Goal: Find contact information: Find contact information

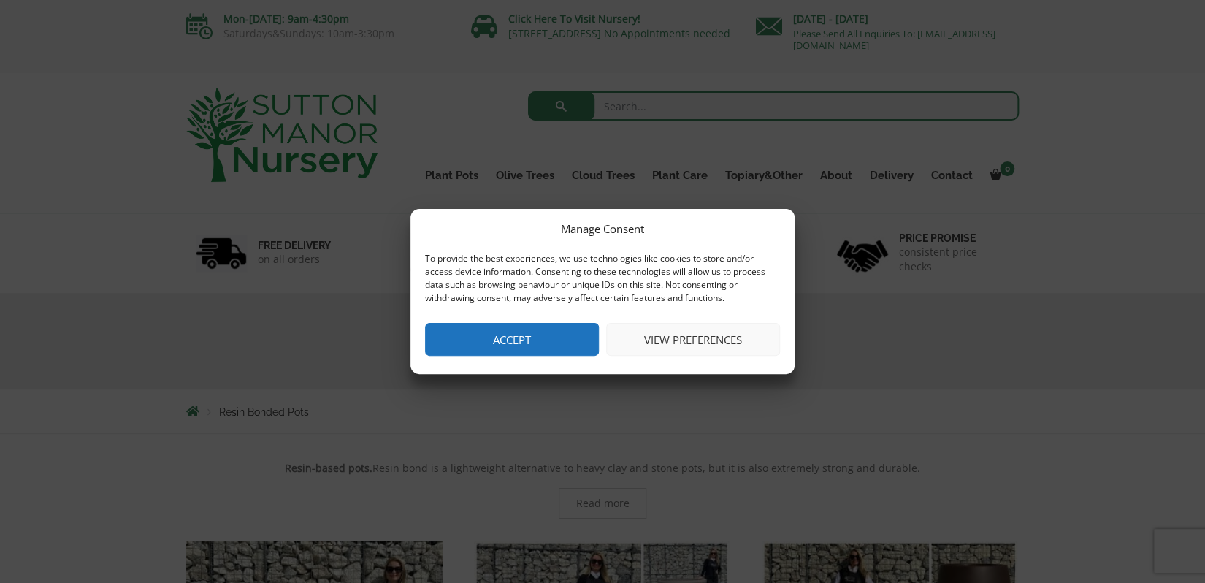
click at [496, 347] on button "Accept" at bounding box center [512, 339] width 174 height 33
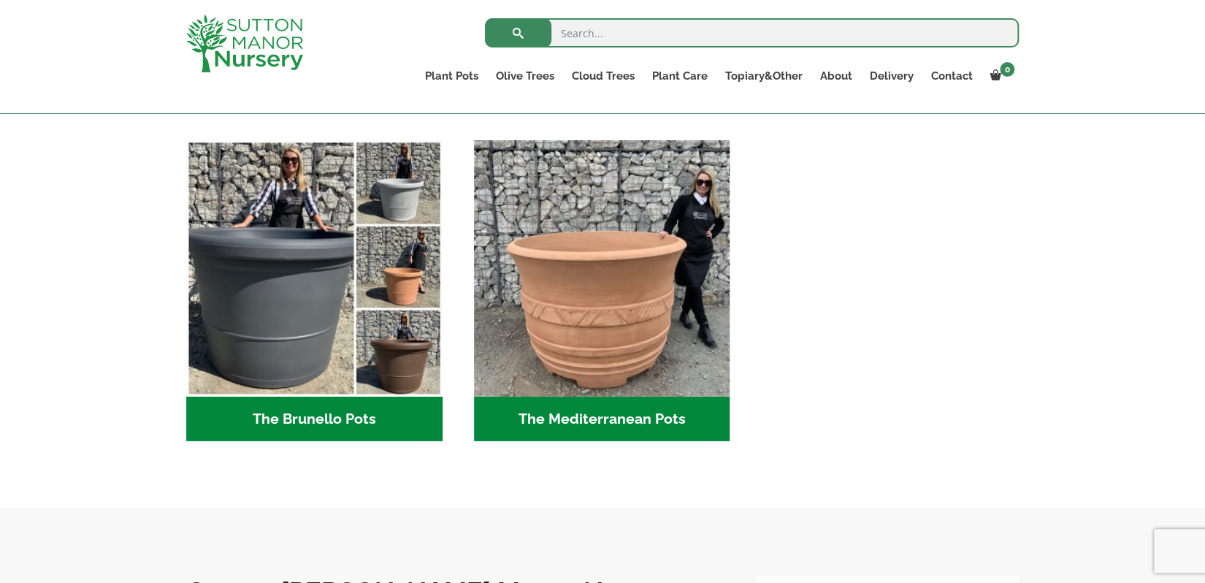
scroll to position [1523, 0]
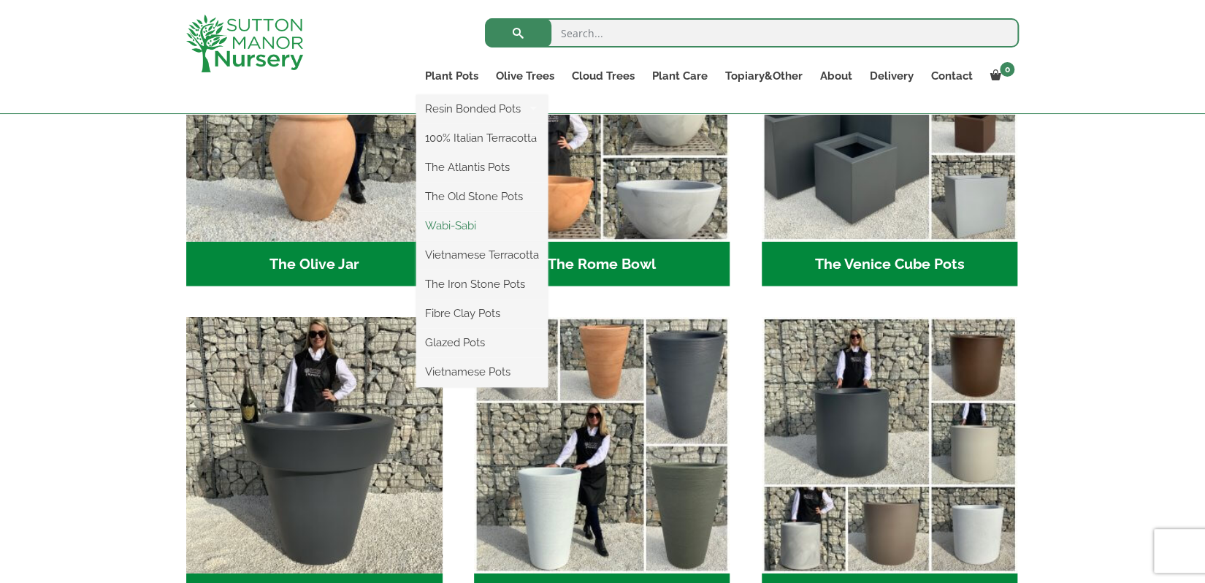
click at [440, 226] on link "Wabi-Sabi" at bounding box center [481, 226] width 131 height 22
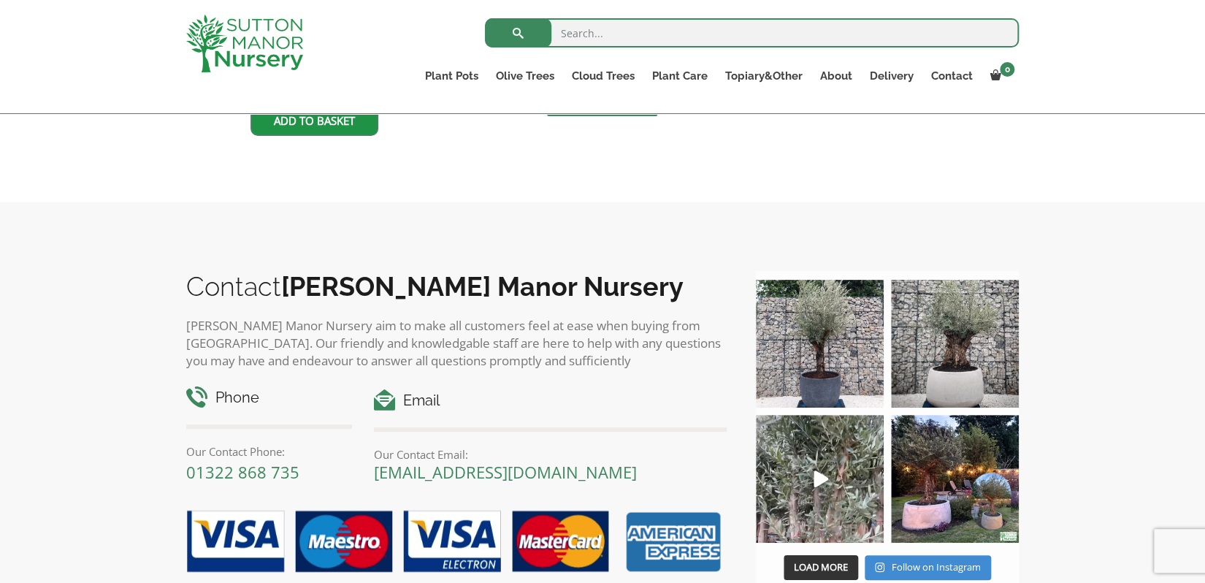
scroll to position [2094, 0]
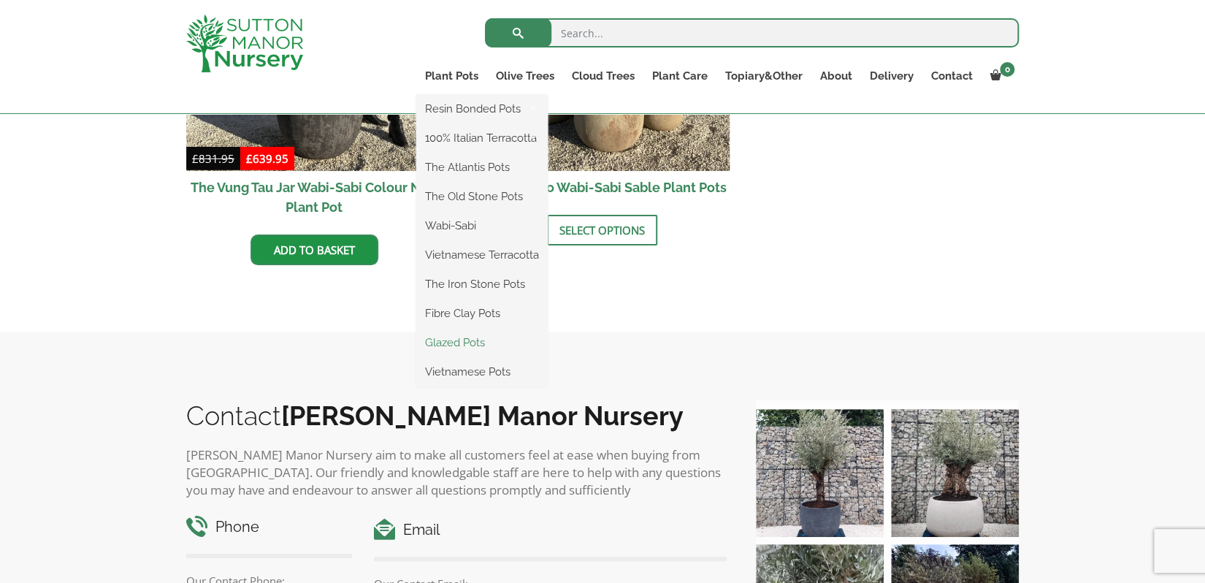
click at [461, 337] on link "Glazed Pots" at bounding box center [481, 342] width 131 height 22
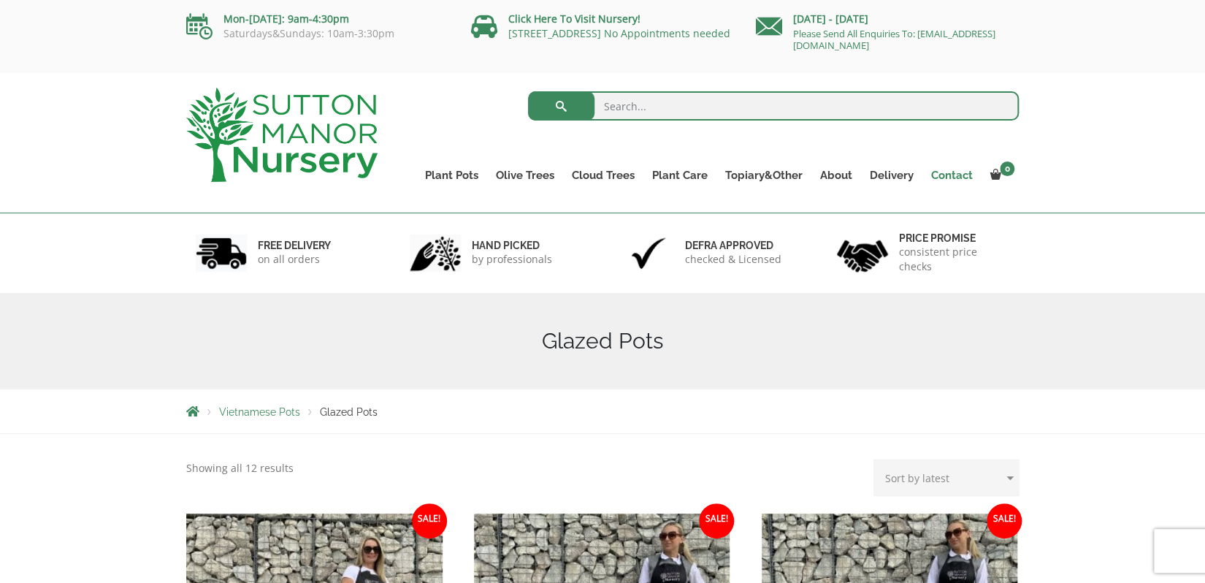
click at [962, 172] on link "Contact" at bounding box center [951, 175] width 59 height 20
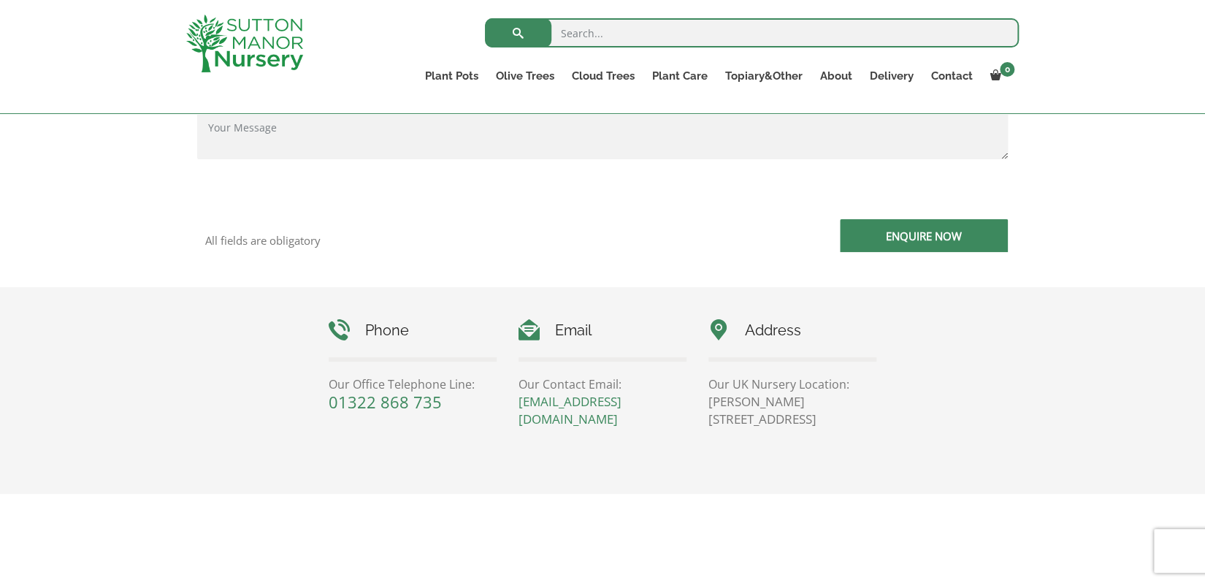
scroll to position [571, 0]
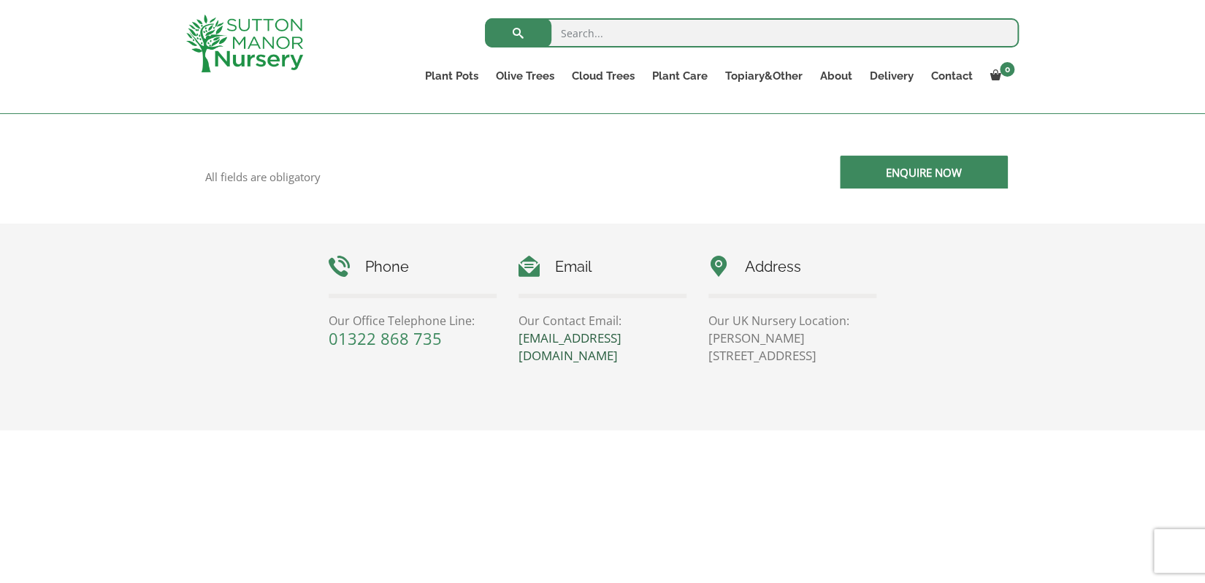
click at [579, 336] on link "[EMAIL_ADDRESS][DOMAIN_NAME]" at bounding box center [569, 346] width 103 height 34
